Goal: Task Accomplishment & Management: Use online tool/utility

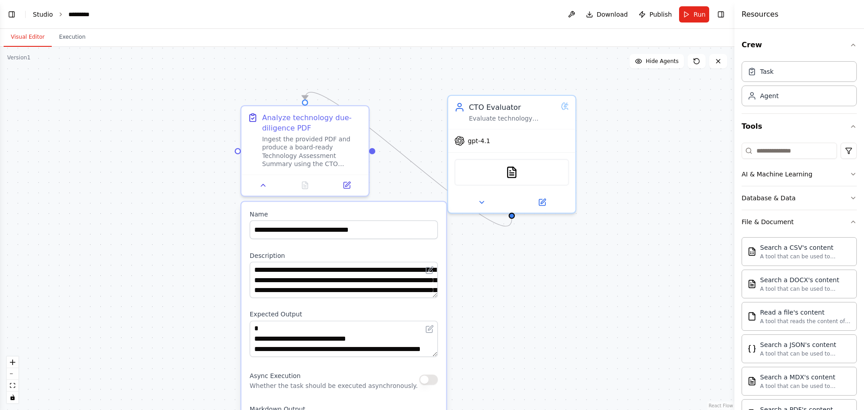
scroll to position [135, 0]
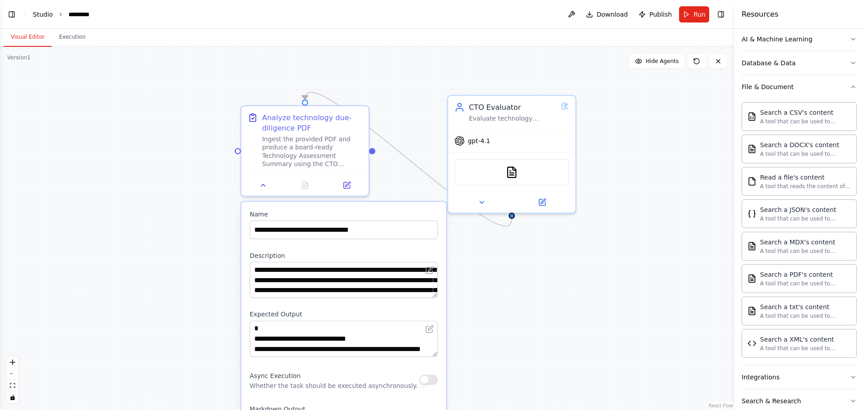
click at [38, 15] on link "Studio" at bounding box center [43, 14] width 20 height 7
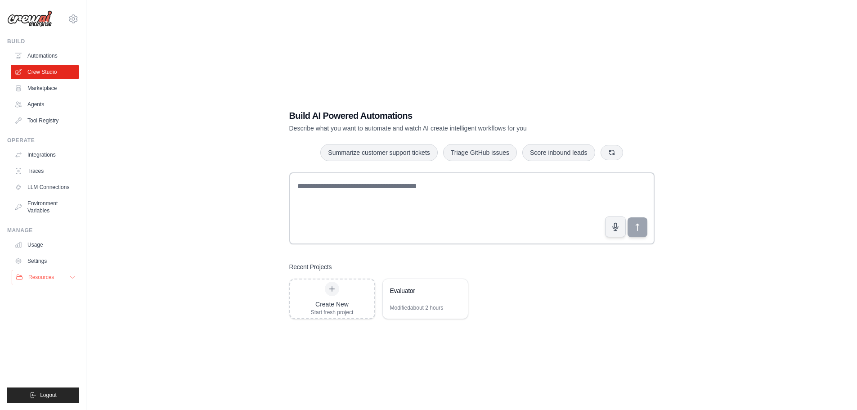
click at [71, 278] on icon at bounding box center [72, 277] width 7 height 7
click at [43, 54] on link "Automations" at bounding box center [46, 56] width 68 height 14
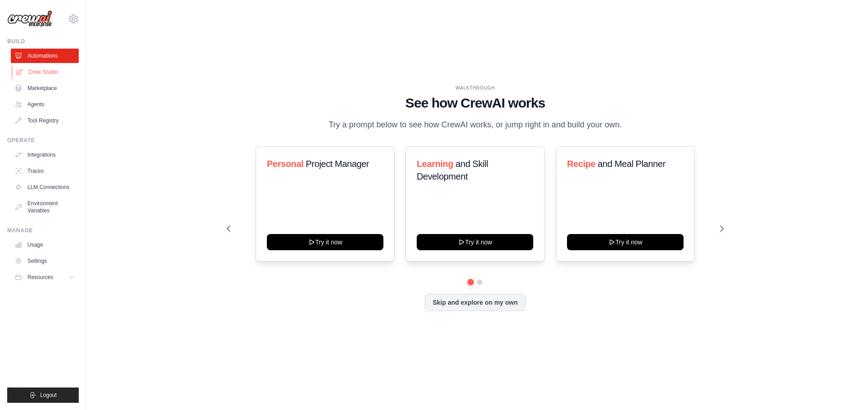
click at [44, 74] on link "Crew Studio" at bounding box center [46, 72] width 68 height 14
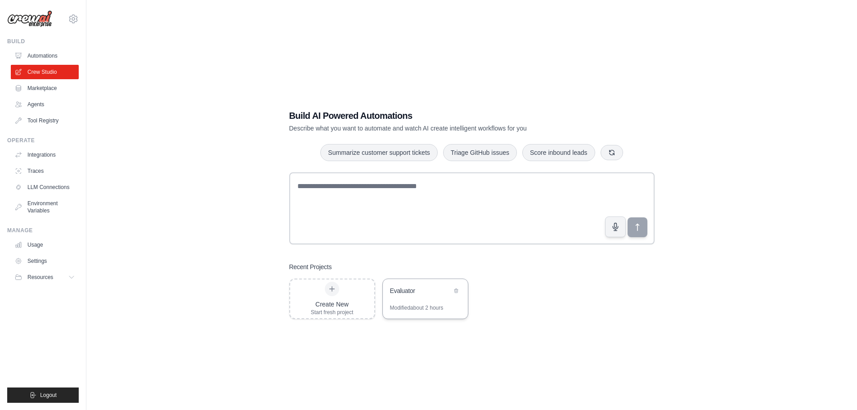
click at [433, 301] on div "Evaluator" at bounding box center [425, 291] width 85 height 25
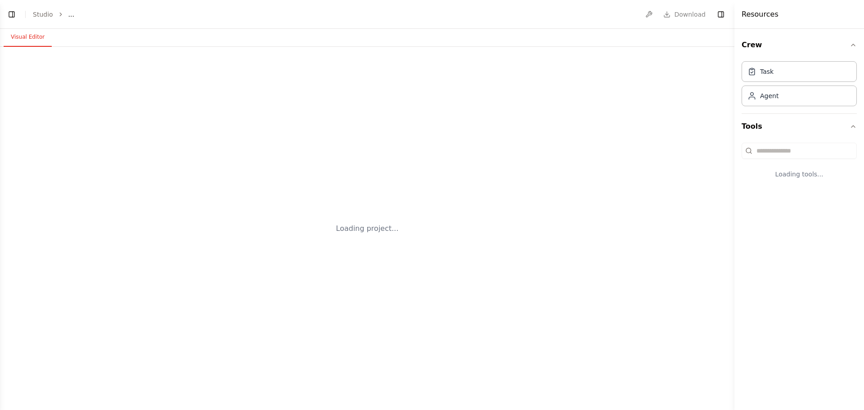
select select "****"
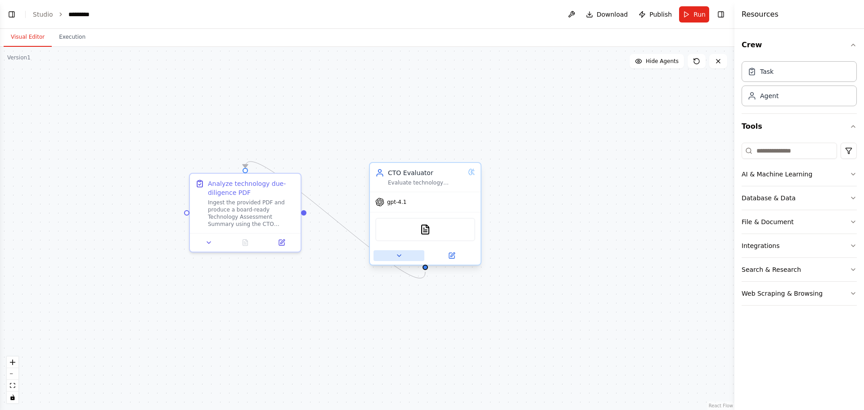
click at [403, 257] on button at bounding box center [399, 255] width 51 height 11
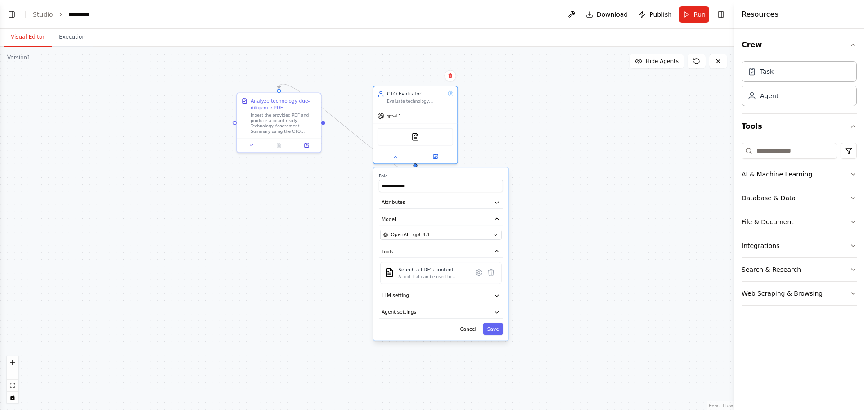
drag, startPoint x: 267, startPoint y: 354, endPoint x: 298, endPoint y: 238, distance: 120.4
click at [298, 238] on div "**********" at bounding box center [367, 228] width 735 height 363
click at [312, 145] on icon at bounding box center [310, 145] width 3 height 3
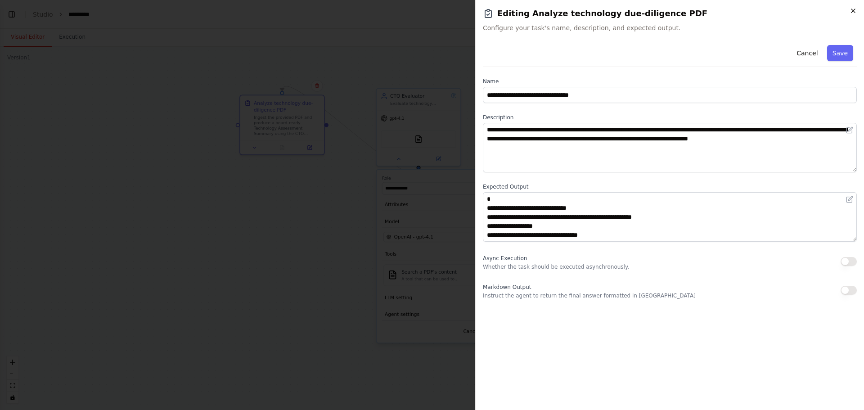
click at [855, 14] on icon "button" at bounding box center [853, 10] width 7 height 7
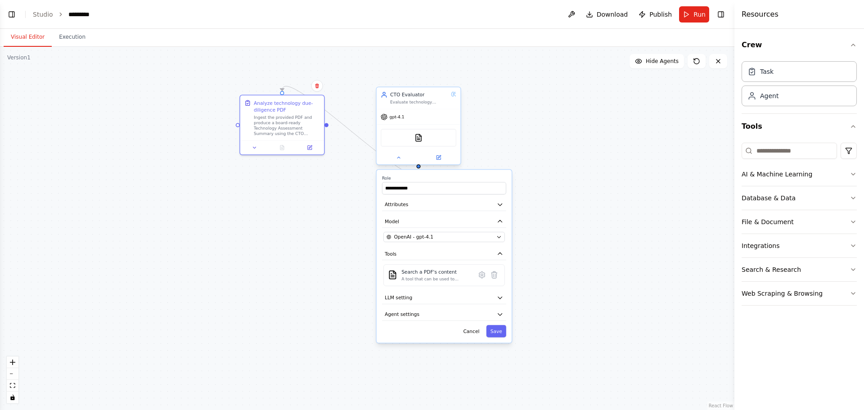
click at [437, 162] on div at bounding box center [419, 158] width 84 height 14
click at [442, 160] on button at bounding box center [438, 157] width 39 height 8
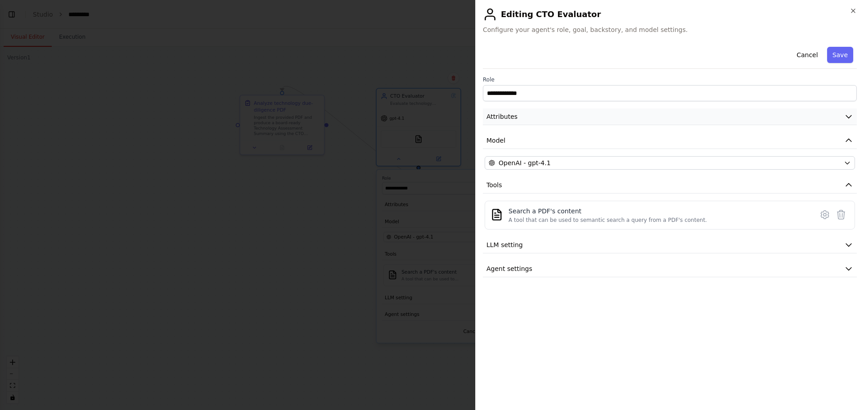
click at [503, 115] on span "Attributes" at bounding box center [502, 116] width 31 height 9
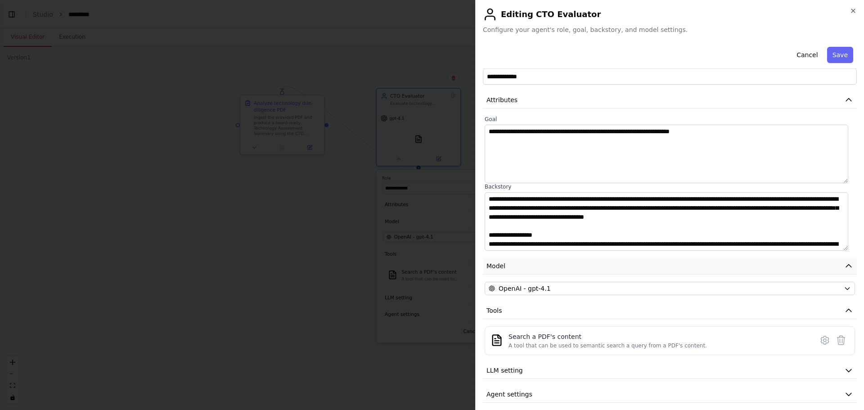
scroll to position [24, 0]
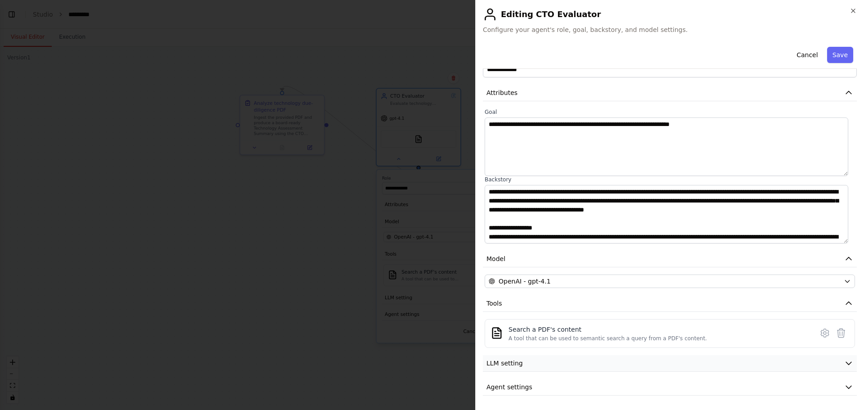
click at [548, 363] on button "LLM setting" at bounding box center [670, 363] width 374 height 17
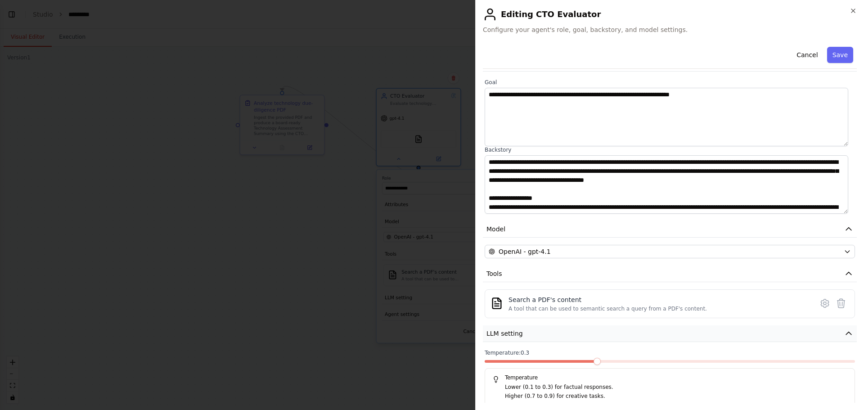
scroll to position [88, 0]
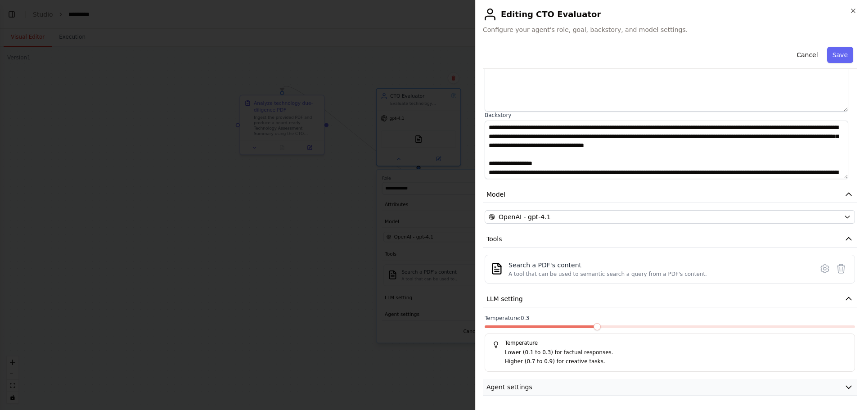
click at [543, 385] on button "Agent settings" at bounding box center [670, 387] width 374 height 17
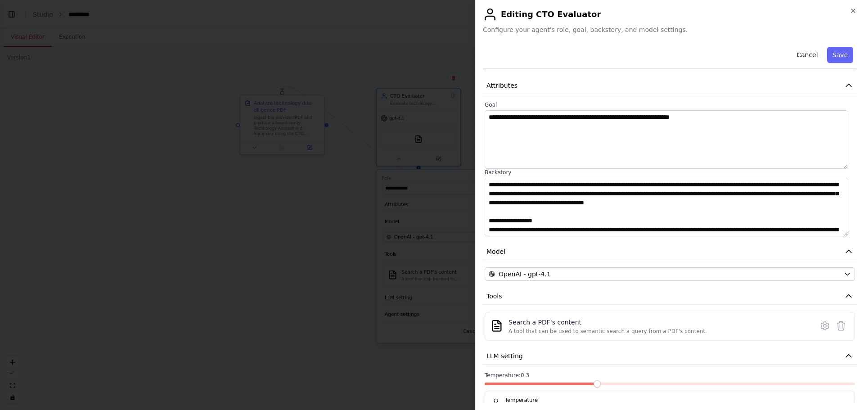
scroll to position [7, 0]
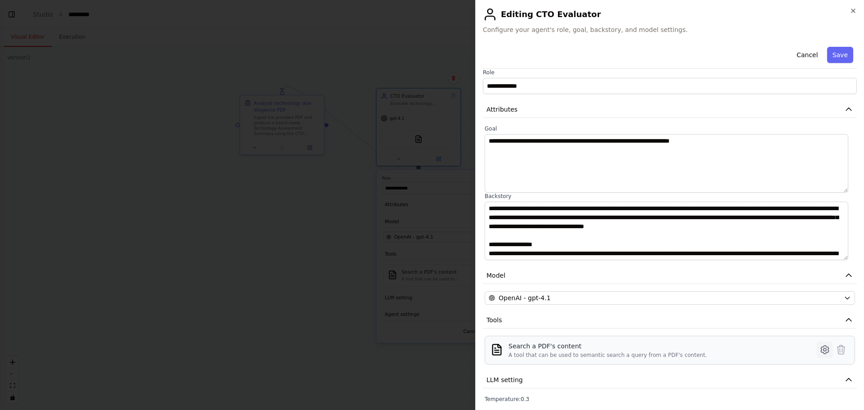
click at [820, 349] on icon at bounding box center [825, 349] width 11 height 11
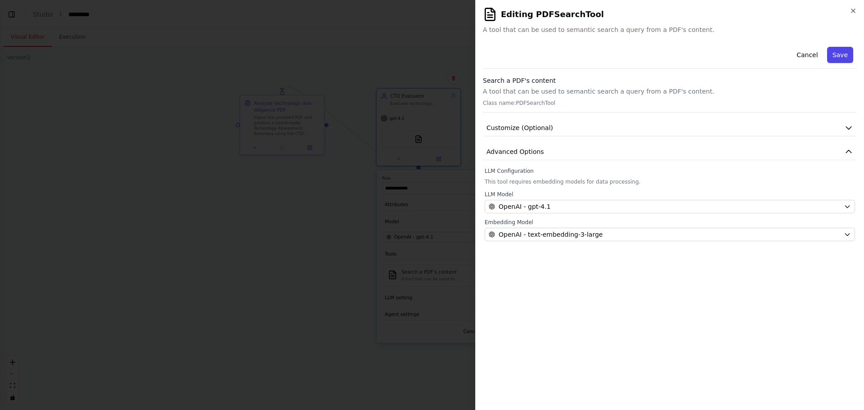
click at [846, 53] on button "Save" at bounding box center [840, 55] width 26 height 16
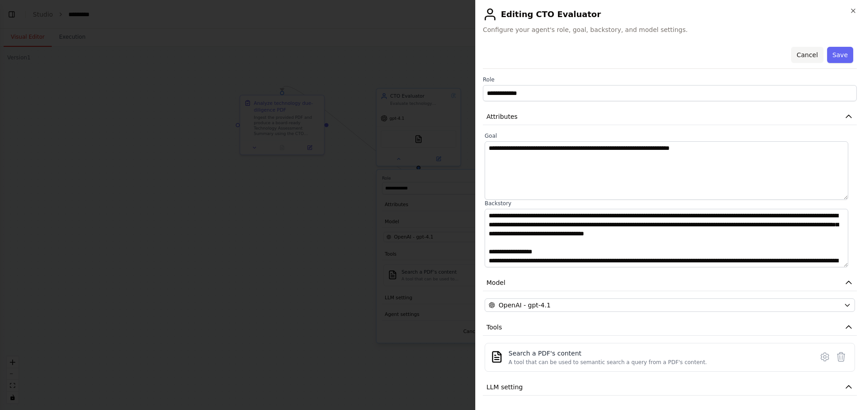
click at [808, 52] on button "Cancel" at bounding box center [807, 55] width 32 height 16
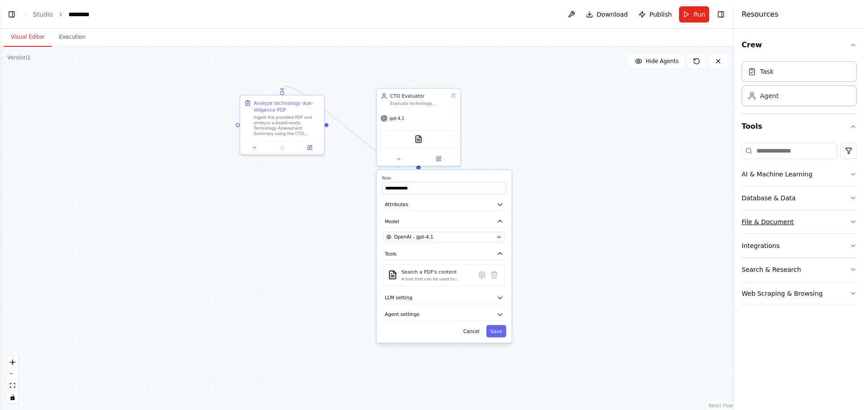
click at [852, 221] on icon "button" at bounding box center [853, 221] width 7 height 7
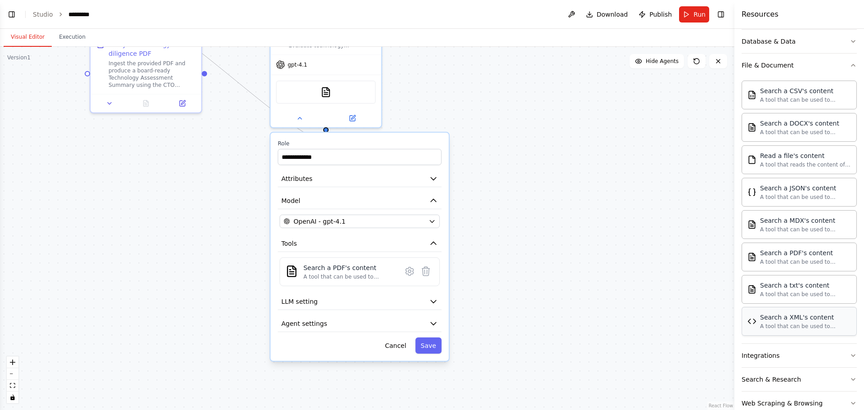
scroll to position [176, 0]
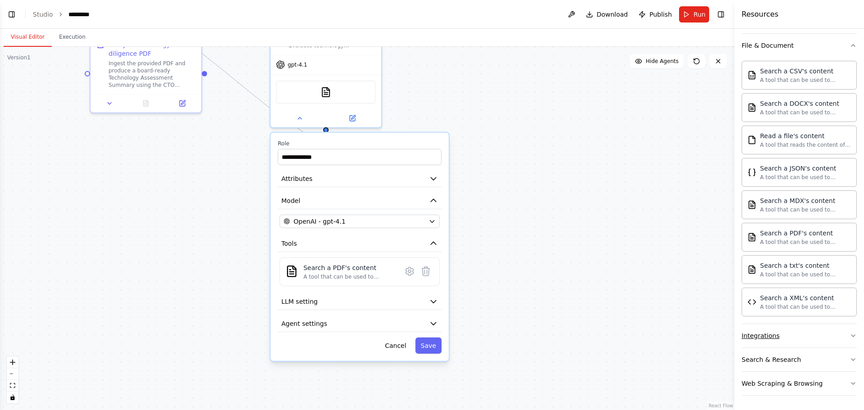
click at [809, 340] on button "Integrations" at bounding box center [799, 335] width 115 height 23
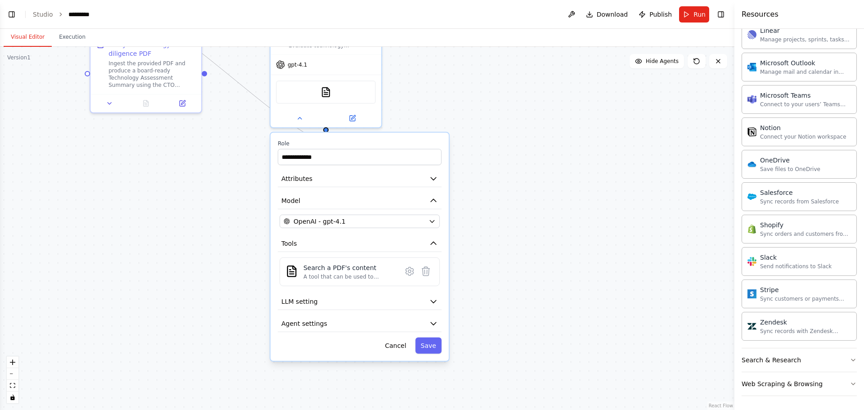
scroll to position [864, 0]
click at [783, 384] on div "Web Scraping & Browsing" at bounding box center [782, 383] width 81 height 9
